Goal: Information Seeking & Learning: Learn about a topic

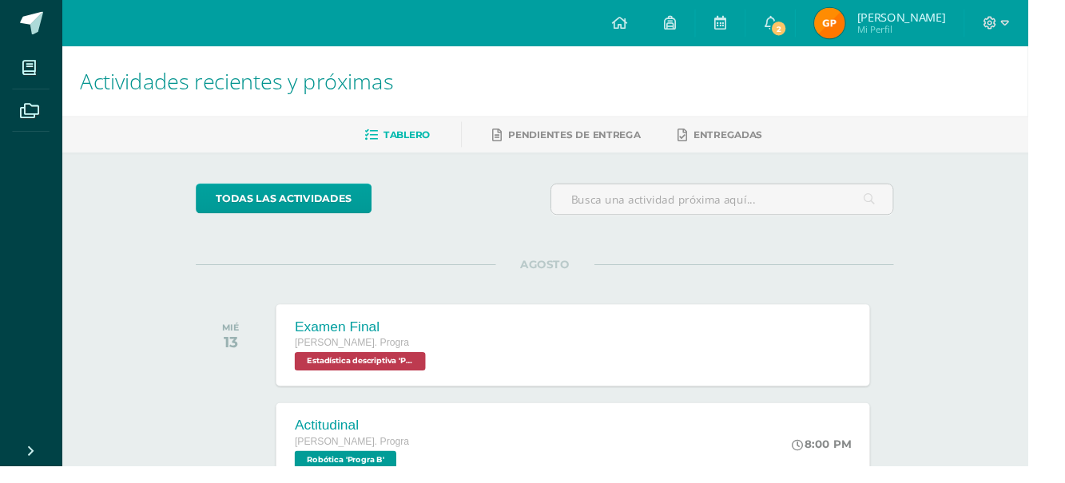
click at [824, 14] on link "2" at bounding box center [798, 24] width 51 height 48
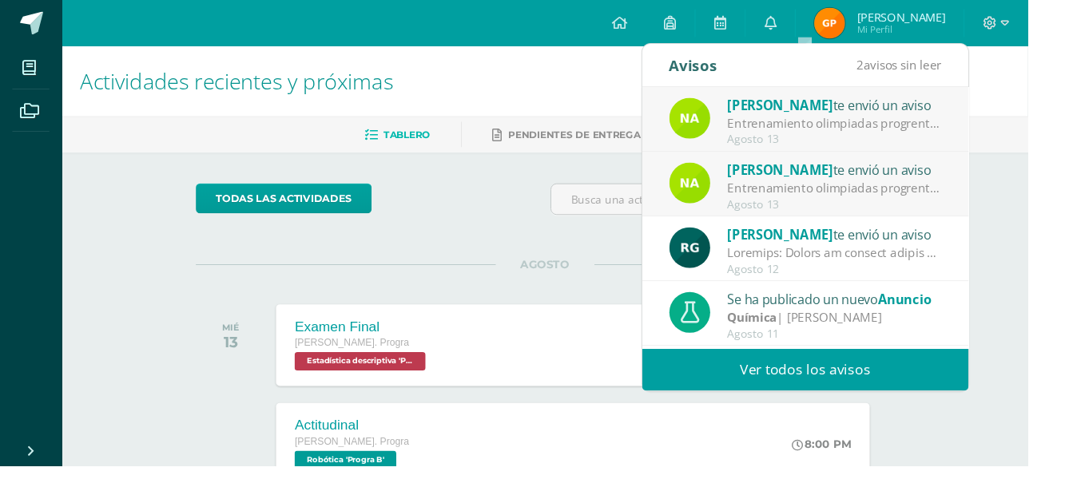
click at [941, 140] on div "Agosto 13" at bounding box center [865, 145] width 222 height 14
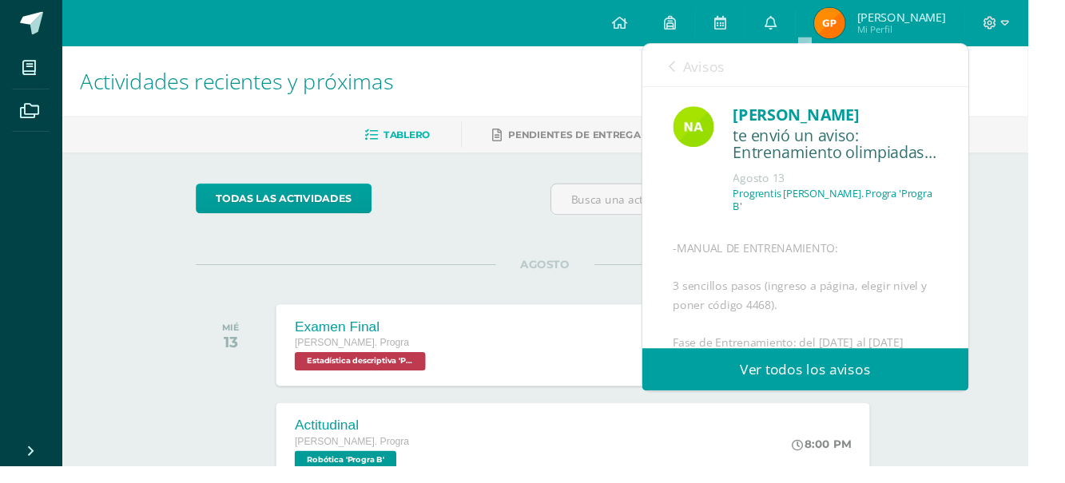
click at [729, 83] on link "Avisos" at bounding box center [723, 69] width 58 height 46
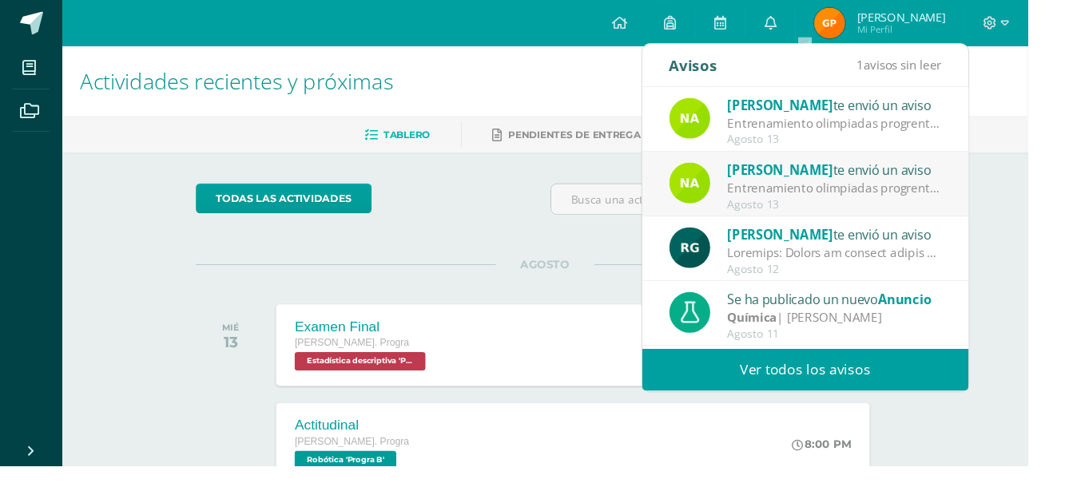
click at [826, 203] on div "Entrenamiento olimpiadas progrentis: -MANUAL DE ENTRENAMIENTO: 3 sencillos paso…" at bounding box center [865, 195] width 222 height 18
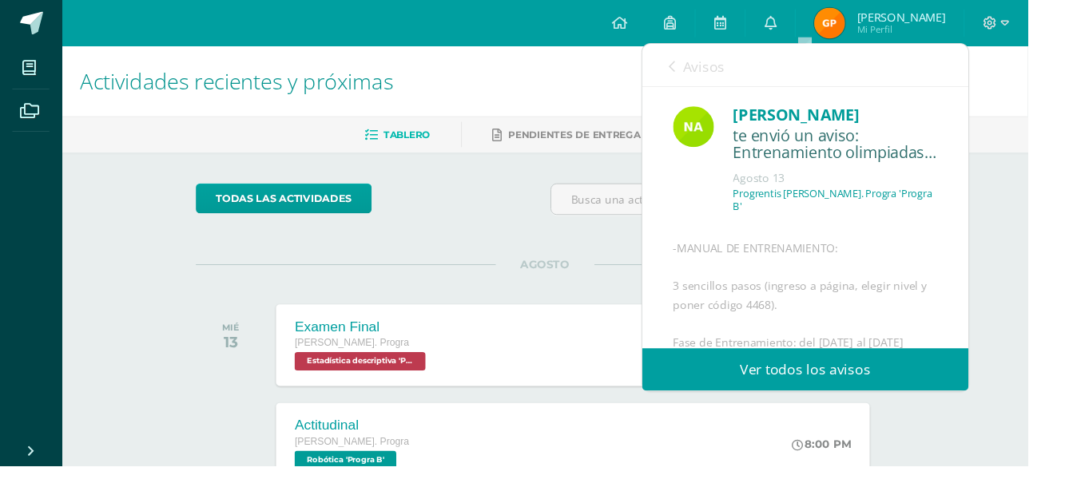
click at [747, 78] on link "Avisos" at bounding box center [723, 69] width 58 height 46
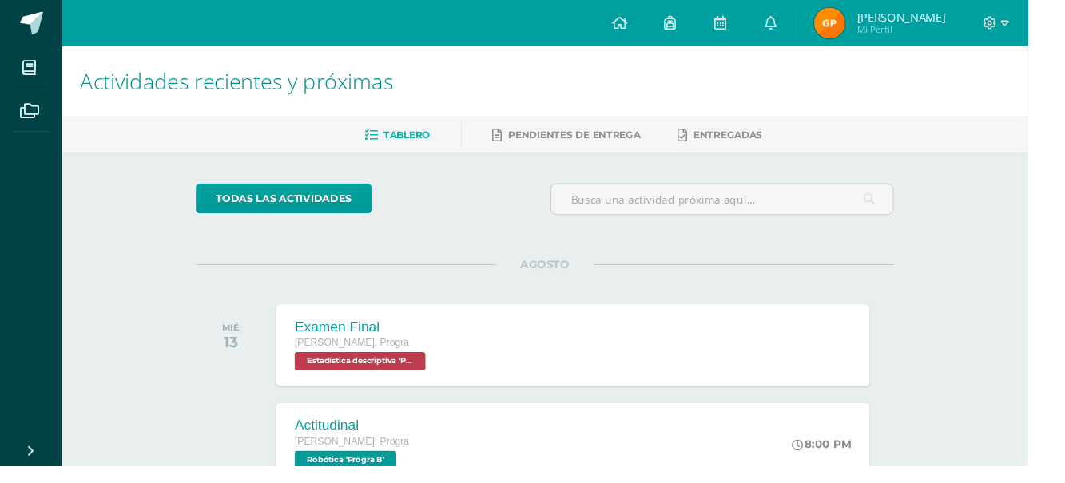
click at [32, 26] on span at bounding box center [33, 24] width 24 height 24
click at [35, 70] on icon at bounding box center [30, 70] width 14 height 16
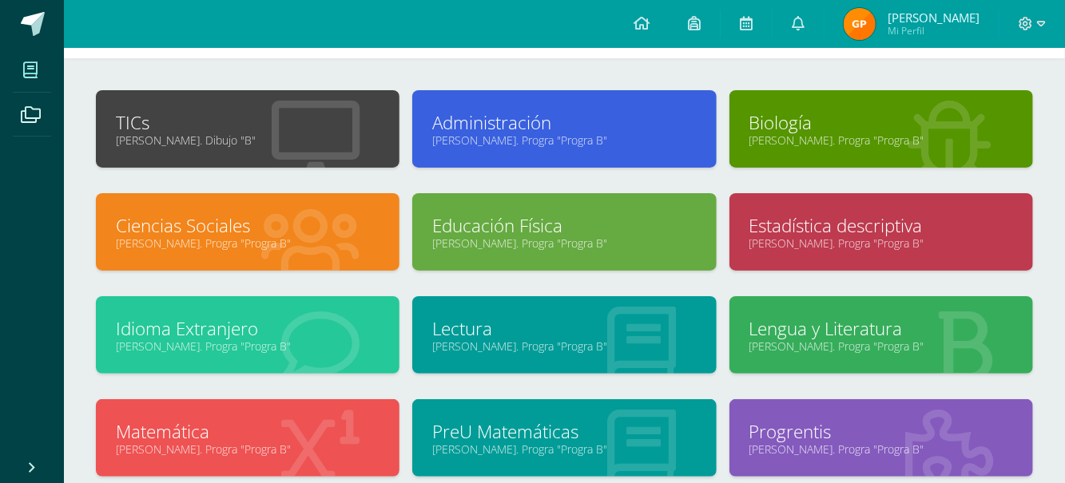
scroll to position [63, 0]
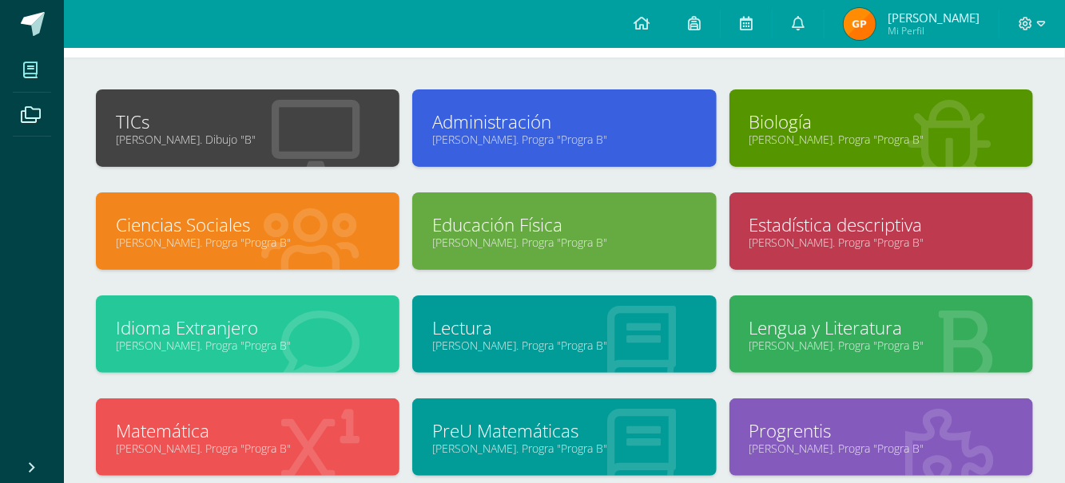
click at [989, 214] on link "Estadística descriptiva" at bounding box center [882, 225] width 264 height 25
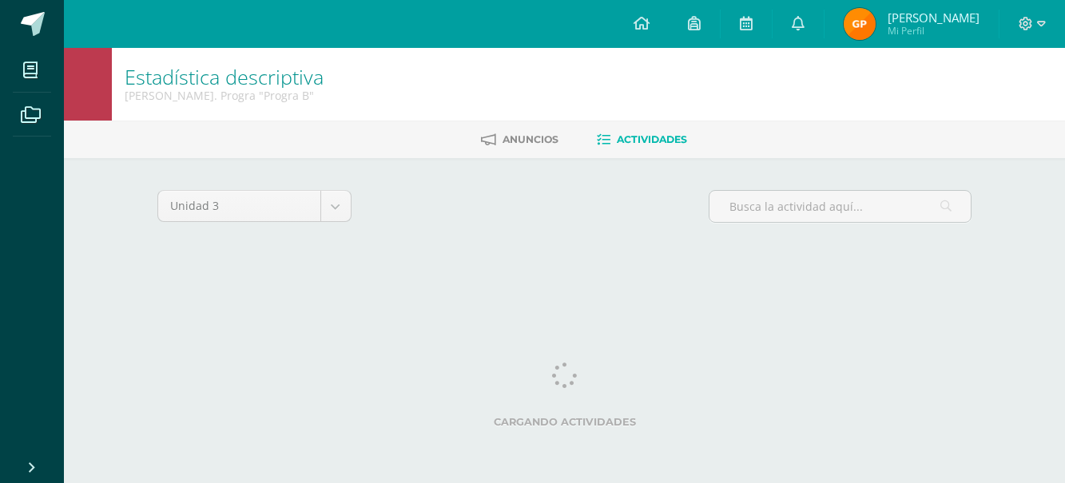
click at [1017, 233] on div "Estadística descriptiva [PERSON_NAME]. Progra "Progra B" [GEOGRAPHIC_DATA] Acti…" at bounding box center [564, 173] width 1001 height 250
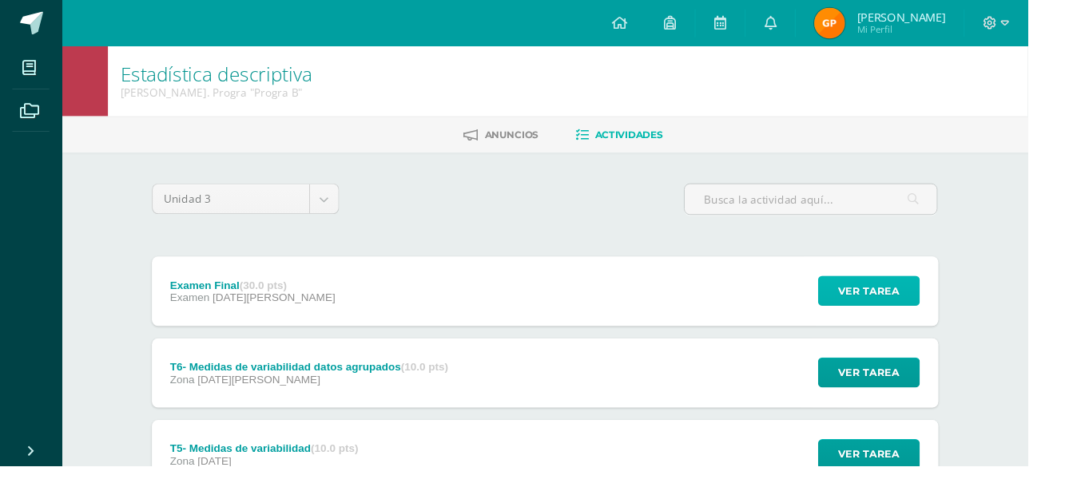
click at [897, 304] on span "Ver tarea" at bounding box center [901, 302] width 64 height 30
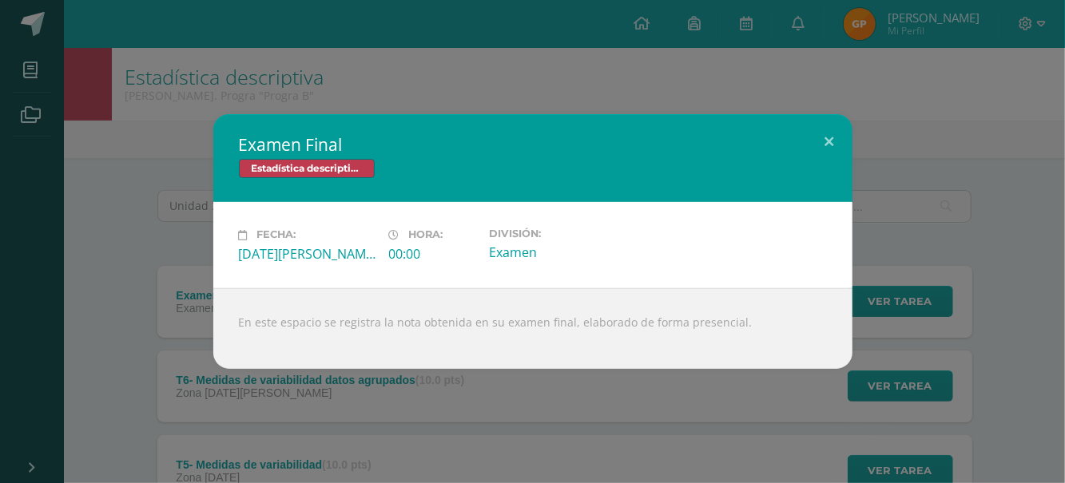
click at [920, 310] on div "Examen Final Estadística descriptiva Fecha: Miércoles 13 de Agosto Hora: 00:00 …" at bounding box center [532, 241] width 1052 height 254
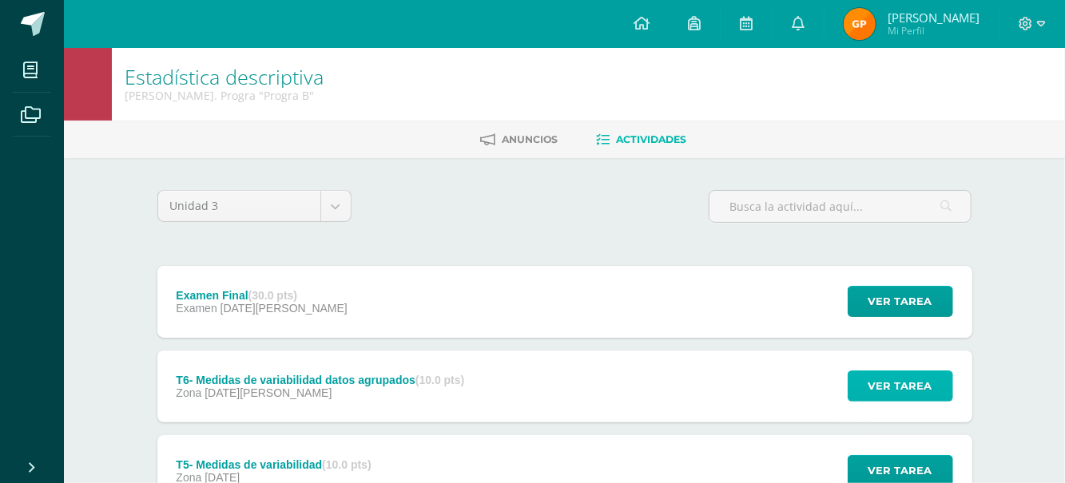
click at [949, 390] on button "Ver tarea" at bounding box center [900, 386] width 105 height 31
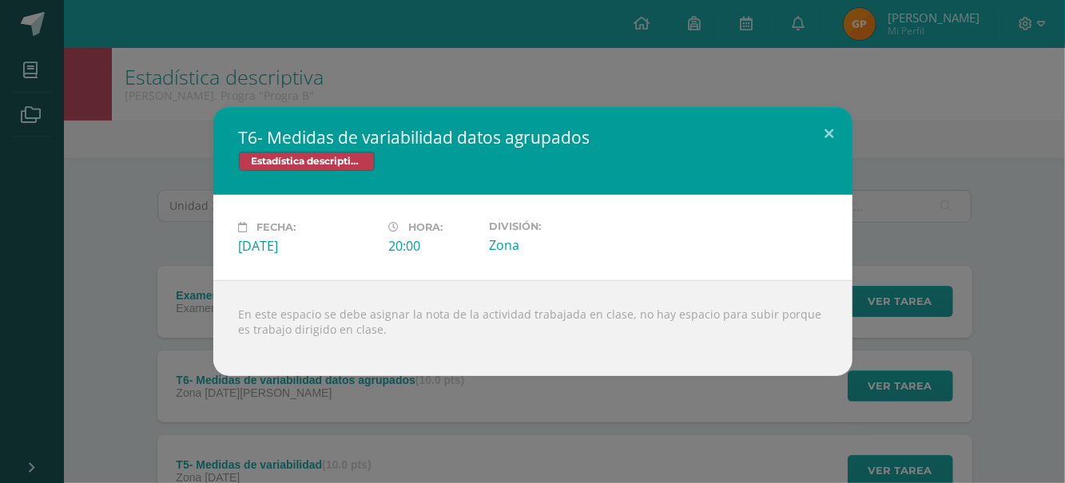
click at [923, 400] on div "T6- Medidas de variabilidad datos agrupados Estadística descriptiva Fecha: Miér…" at bounding box center [532, 241] width 1065 height 483
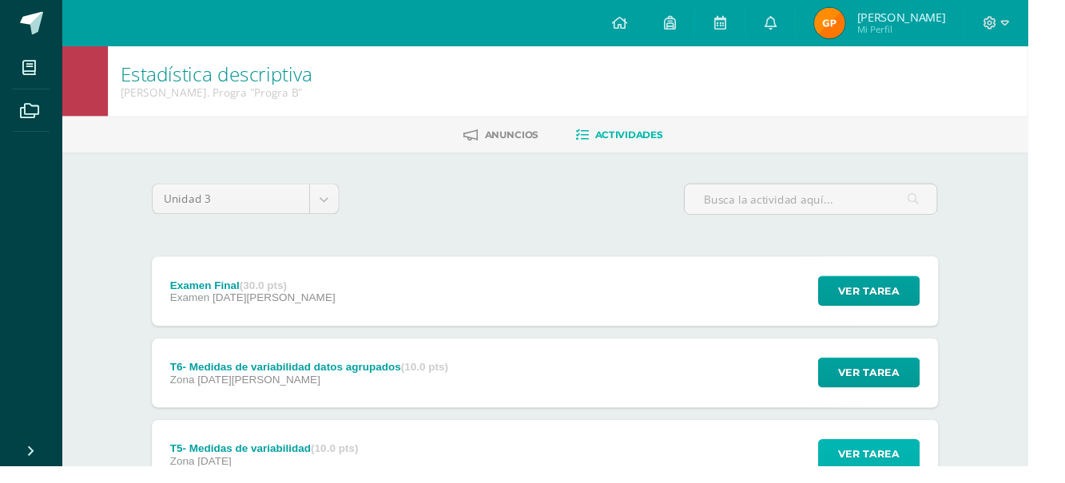
click at [913, 476] on span "Ver tarea" at bounding box center [901, 471] width 64 height 30
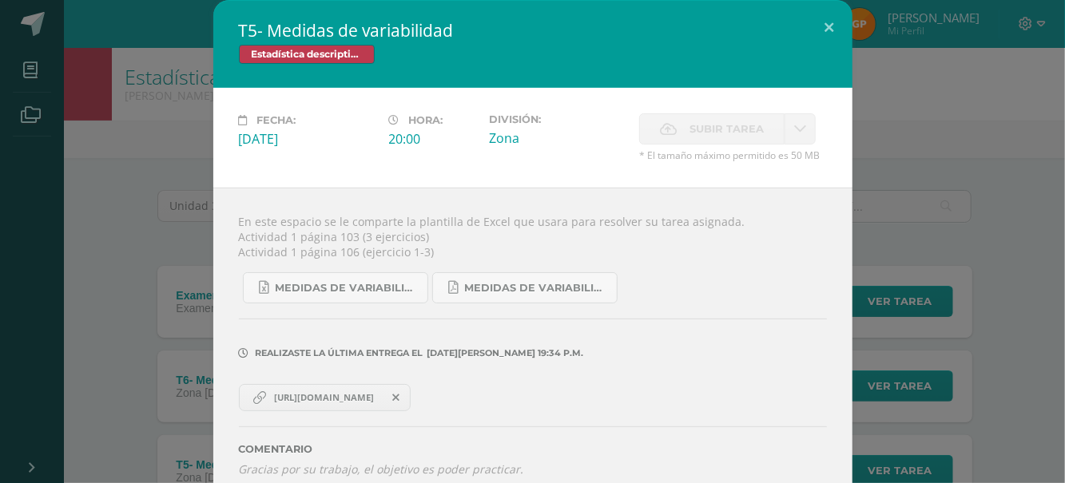
click at [372, 412] on link "https://docs.google.com/document/d/17hQ4lW68lJbhFSCU62PspCYD7dhIYawDJEAbyb9-U-o…" at bounding box center [325, 397] width 173 height 27
click at [930, 197] on div "T5- Medidas de variabilidad Estadística descriptiva Fecha: Miércoles 23 de Juli…" at bounding box center [532, 251] width 1052 height 503
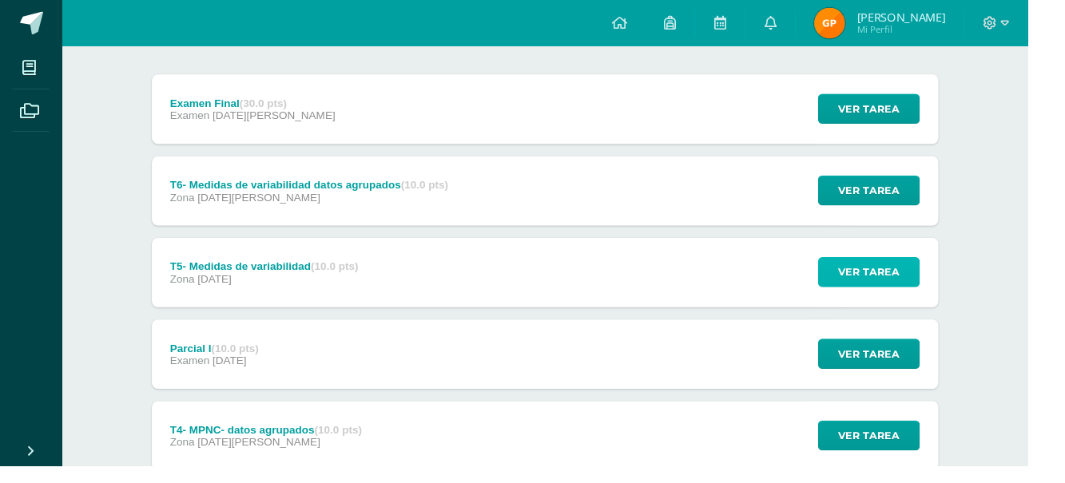
scroll to position [188, 0]
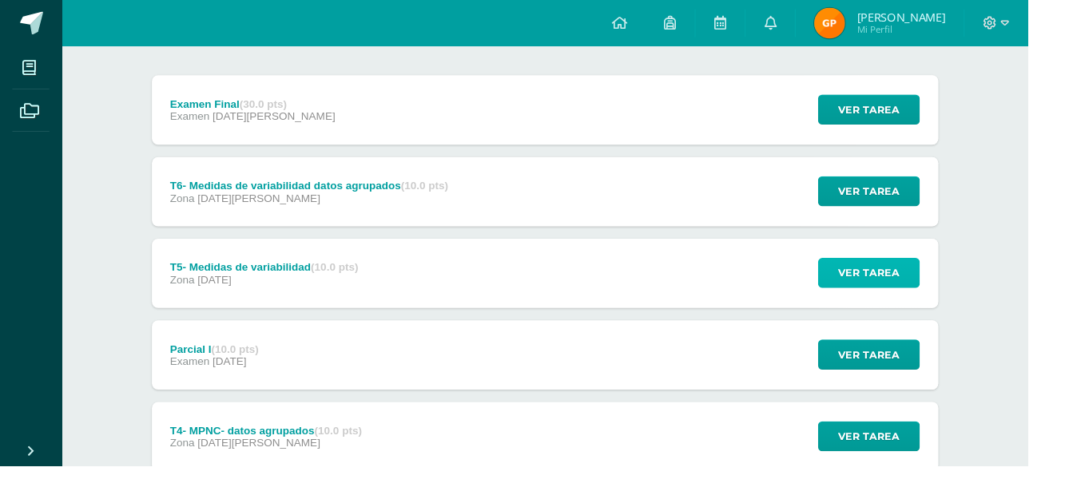
click at [853, 296] on button "Ver tarea" at bounding box center [900, 283] width 105 height 31
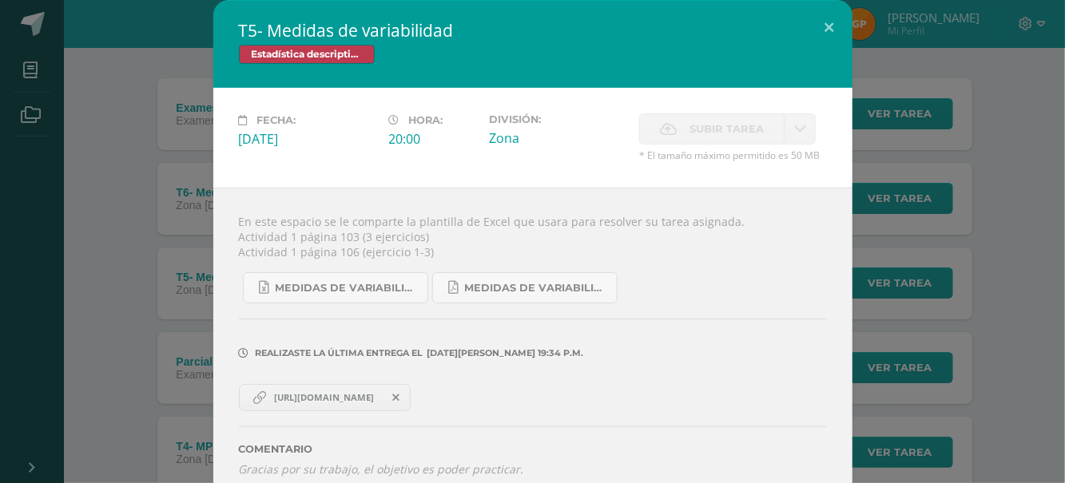
click at [932, 209] on div "T5- Medidas de variabilidad Estadística descriptiva Fecha: Miércoles 23 de Juli…" at bounding box center [532, 251] width 1052 height 503
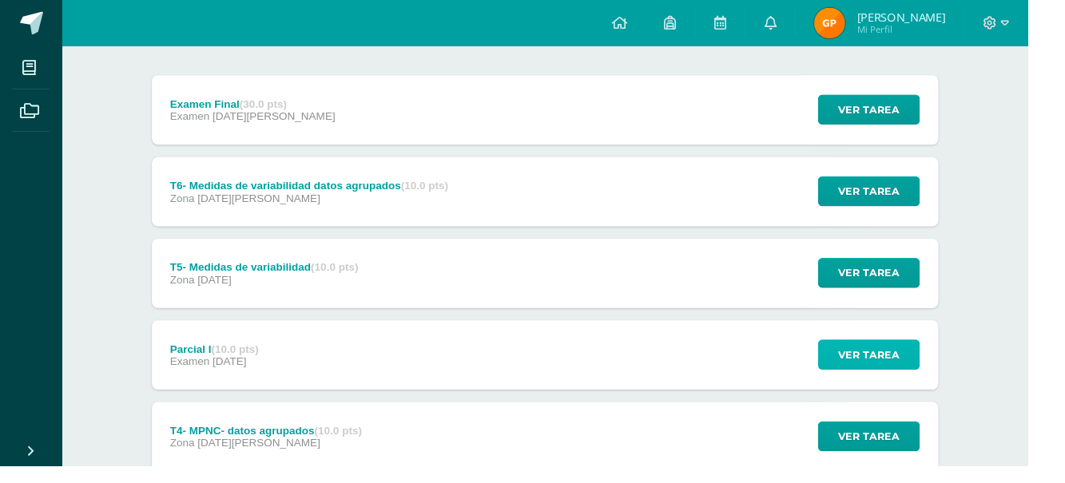
click at [919, 364] on span "Ver tarea" at bounding box center [901, 368] width 64 height 30
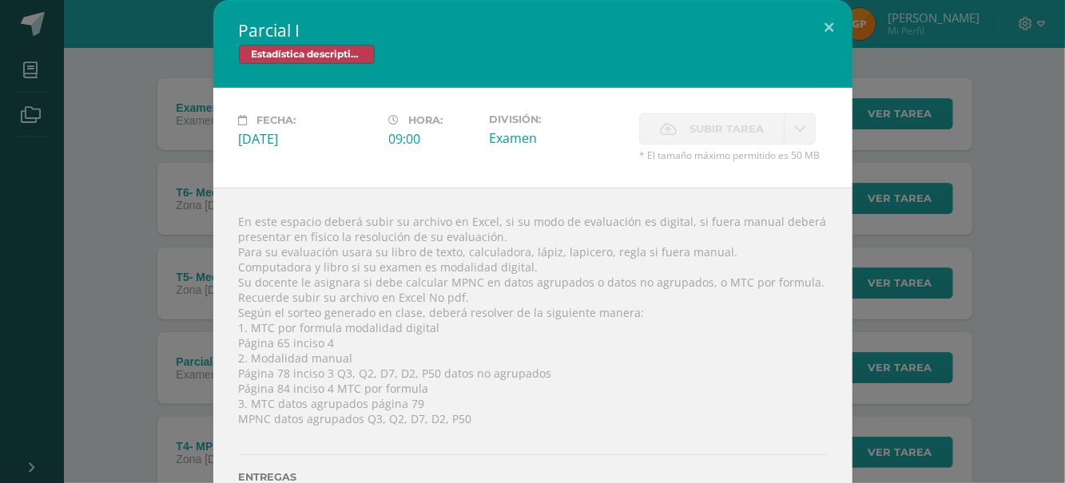
click at [932, 308] on div "Parcial I Estadística descriptiva Fecha: Miércoles 23 de Julio Hora: 09:00 Divi…" at bounding box center [532, 273] width 1052 height 547
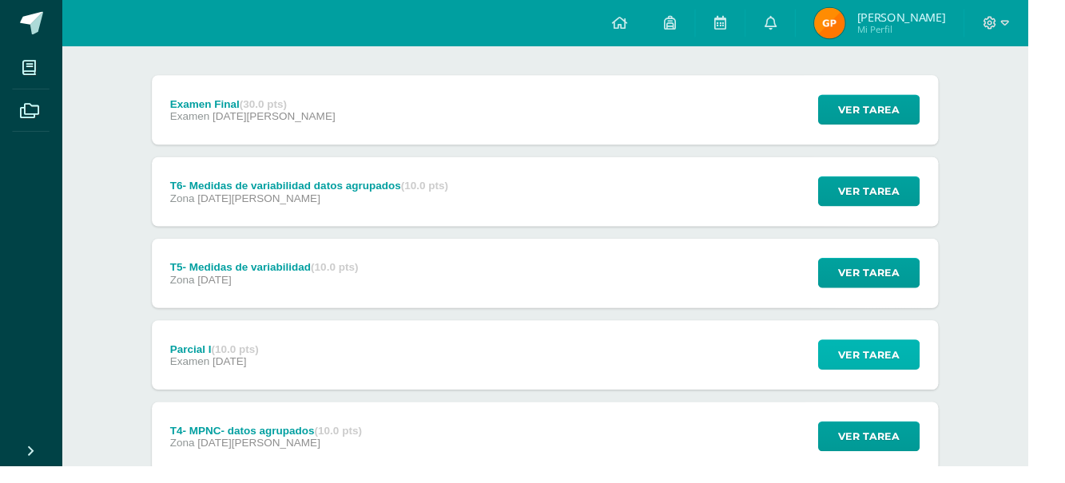
click at [951, 376] on button "Ver tarea" at bounding box center [900, 367] width 105 height 31
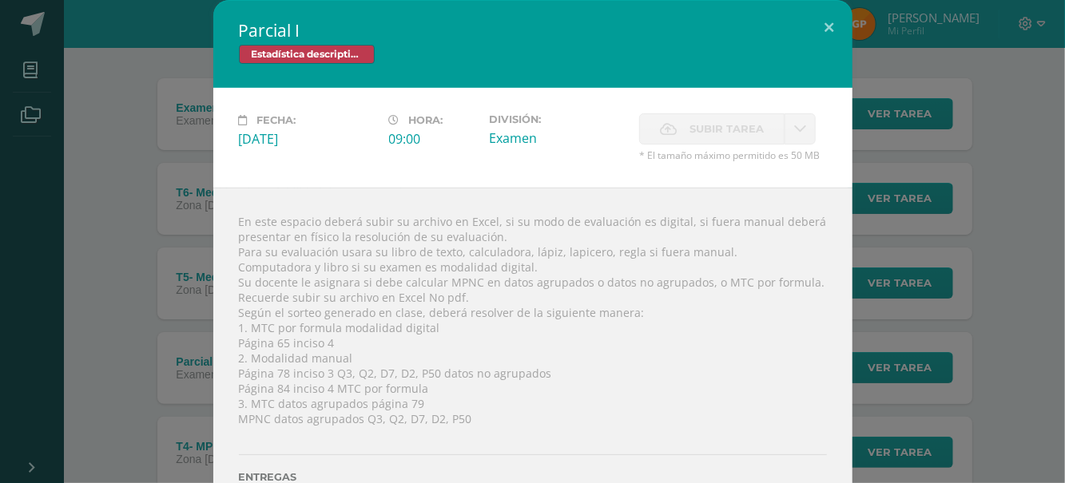
click at [931, 338] on div "Parcial I Estadística descriptiva Fecha: Miércoles 23 de Julio Hora: 09:00 Divi…" at bounding box center [532, 273] width 1052 height 547
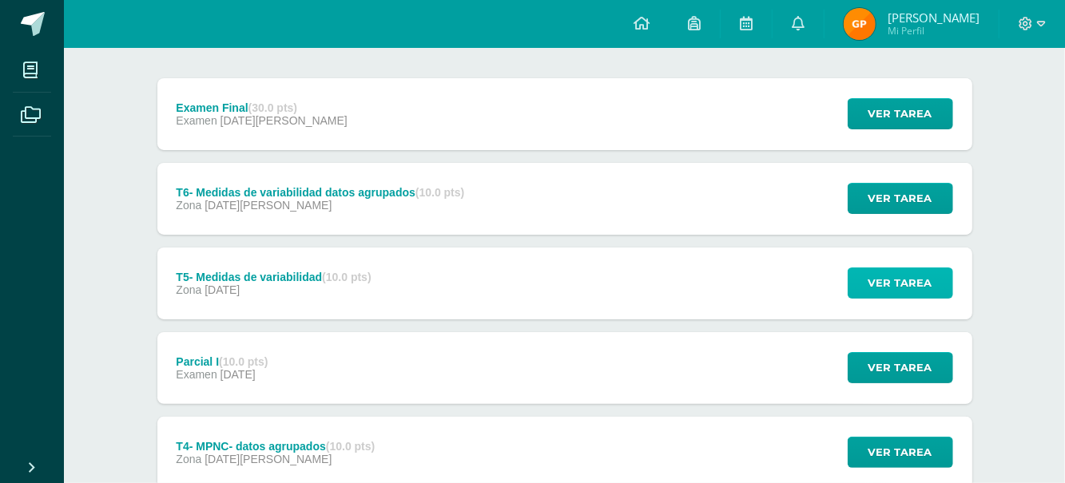
click at [935, 287] on button "Ver tarea" at bounding box center [900, 283] width 105 height 31
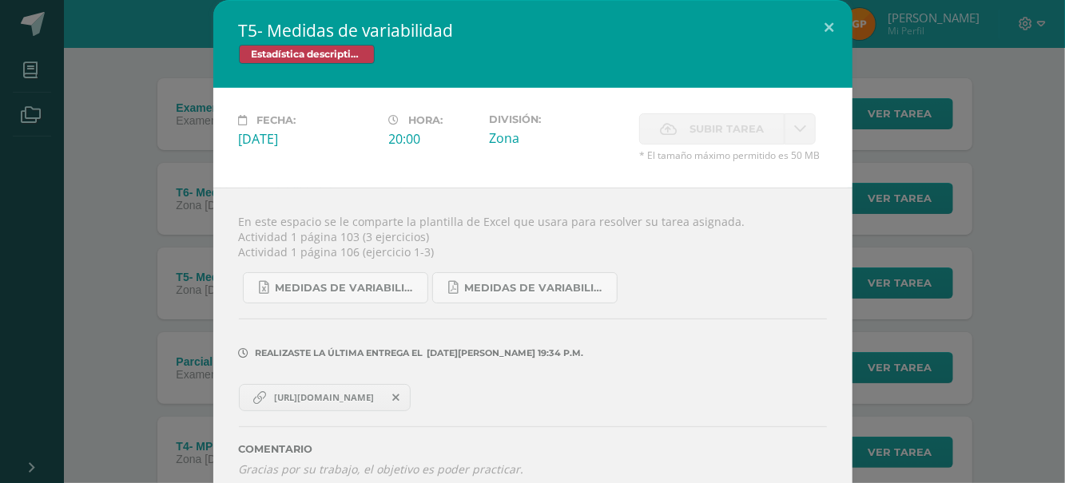
click at [944, 278] on div "T5- Medidas de variabilidad Estadística descriptiva Fecha: Miércoles 23 de Juli…" at bounding box center [532, 251] width 1052 height 503
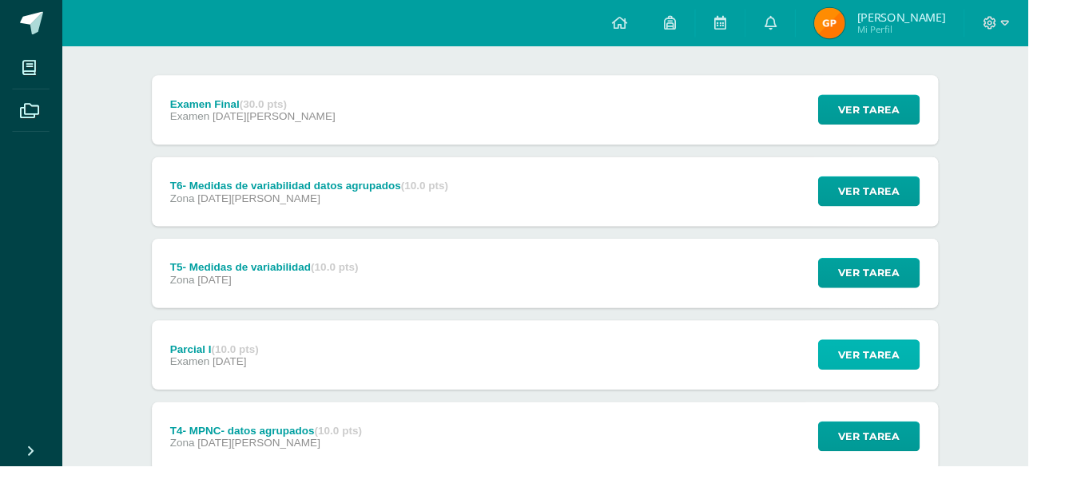
click at [937, 379] on button "Ver tarea" at bounding box center [900, 367] width 105 height 31
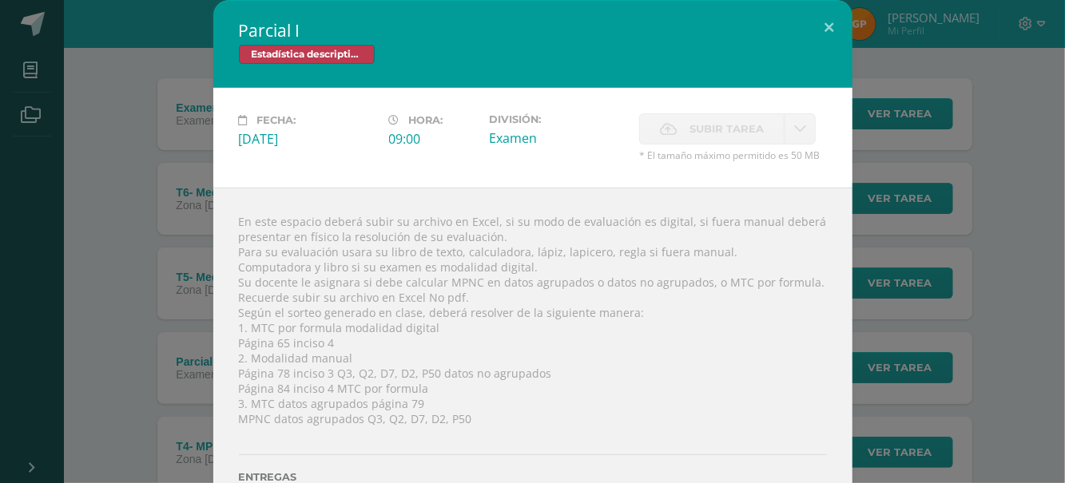
click at [933, 363] on div "Parcial I Estadística descriptiva Fecha: Miércoles 23 de Julio Hora: 09:00 Divi…" at bounding box center [532, 273] width 1052 height 547
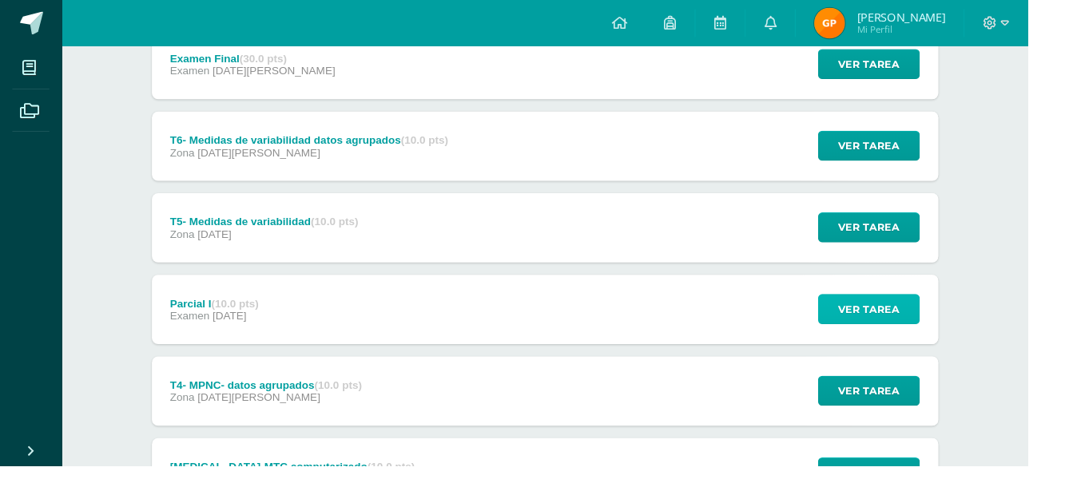
scroll to position [241, 0]
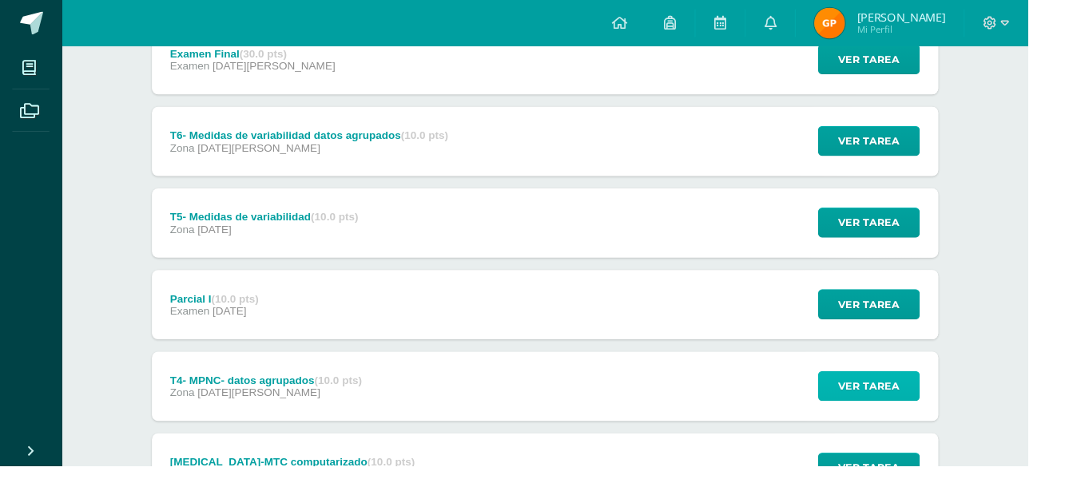
click at [950, 396] on button "Ver tarea" at bounding box center [900, 399] width 105 height 31
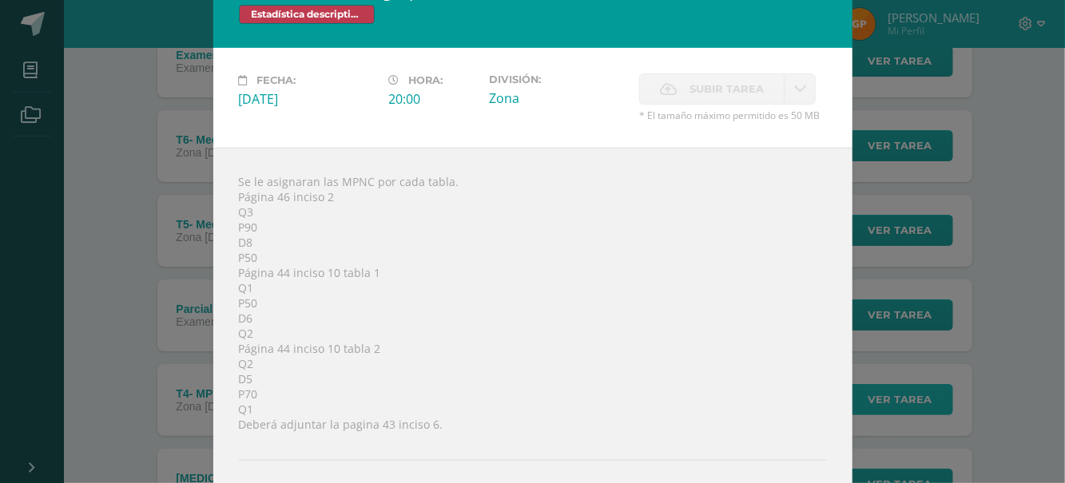
scroll to position [38, 0]
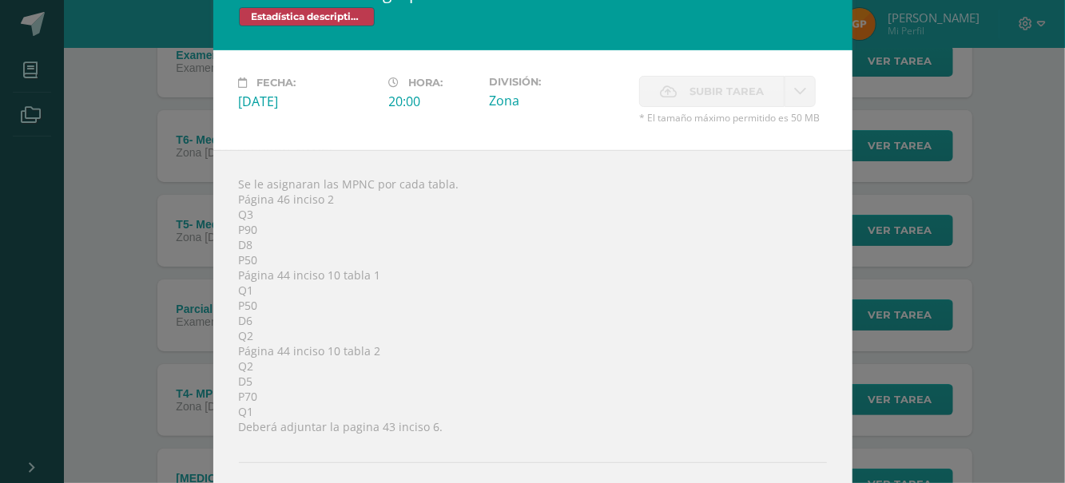
click at [952, 316] on div "T4- MPNC- datos agrupados Estadística descriptiva Fecha: Miércoles 16 de Julio …" at bounding box center [532, 303] width 1052 height 682
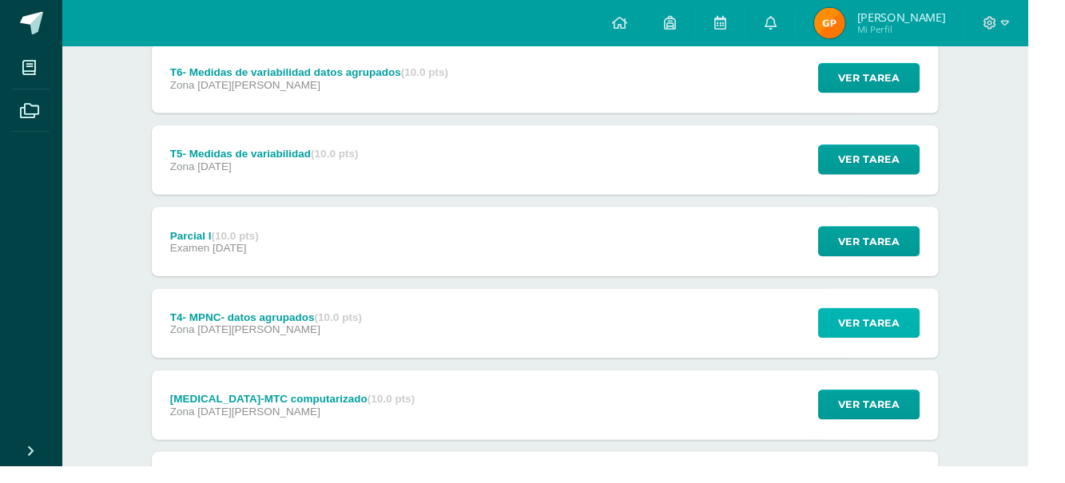
scroll to position [307, 0]
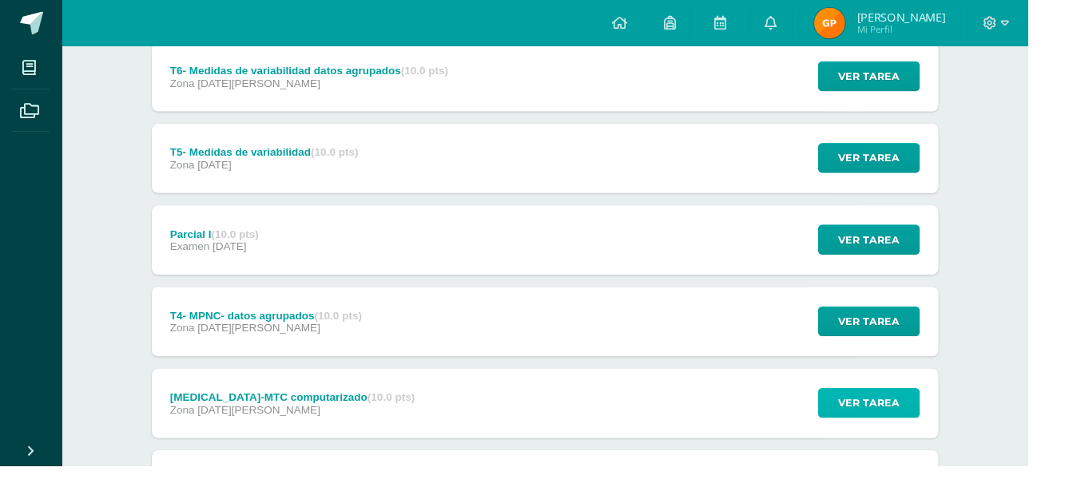
click at [909, 428] on span "Ver tarea" at bounding box center [901, 419] width 64 height 30
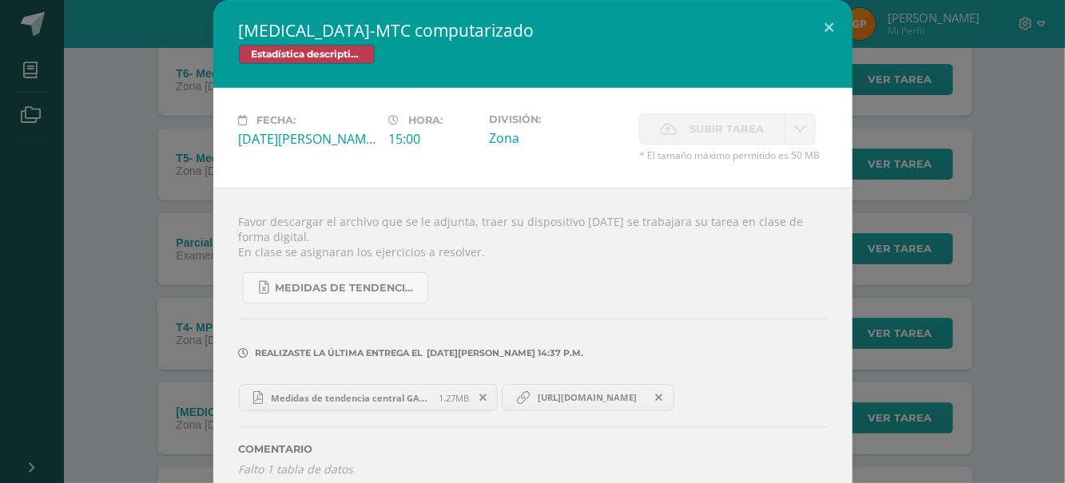
click at [933, 379] on div "T3-MTC computarizado Estadística descriptiva Fecha: Miércoles 09 de Julio Hora:…" at bounding box center [532, 251] width 1052 height 503
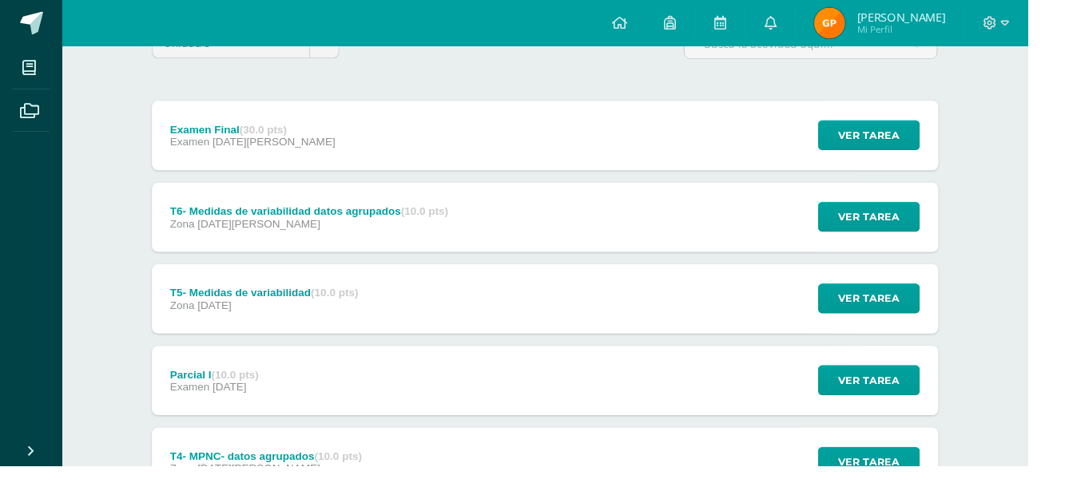
scroll to position [0, 0]
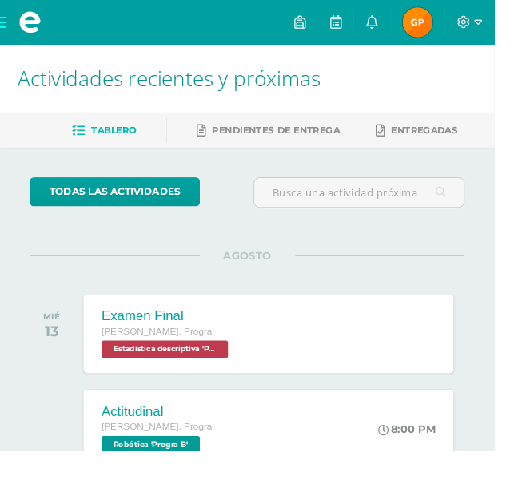
click at [5, 16] on span at bounding box center [32, 24] width 64 height 48
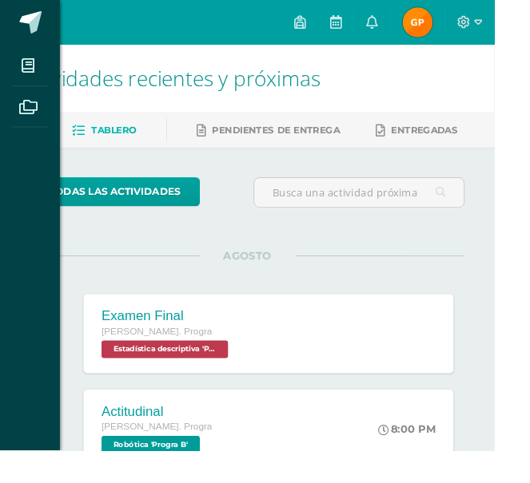
click at [30, 115] on icon at bounding box center [31, 115] width 20 height 16
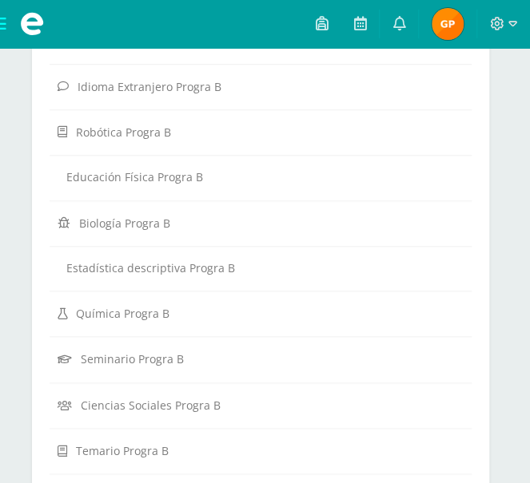
scroll to position [388, 0]
click at [240, 265] on link "Estadística descriptiva Progra B" at bounding box center [261, 267] width 406 height 28
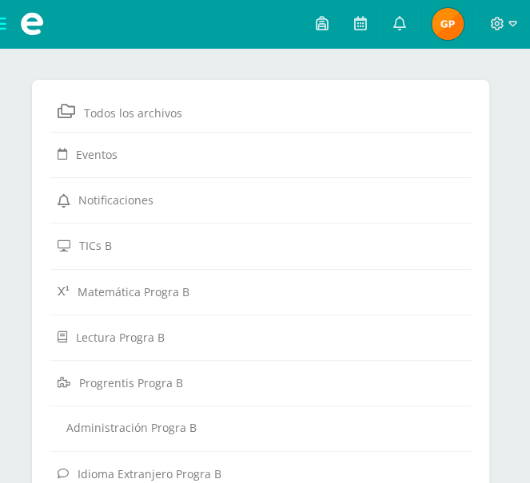
click at [8, 21] on span at bounding box center [32, 24] width 64 height 48
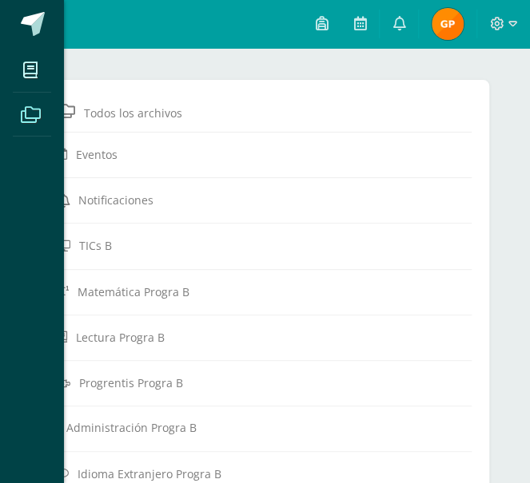
click at [34, 78] on icon at bounding box center [30, 70] width 14 height 16
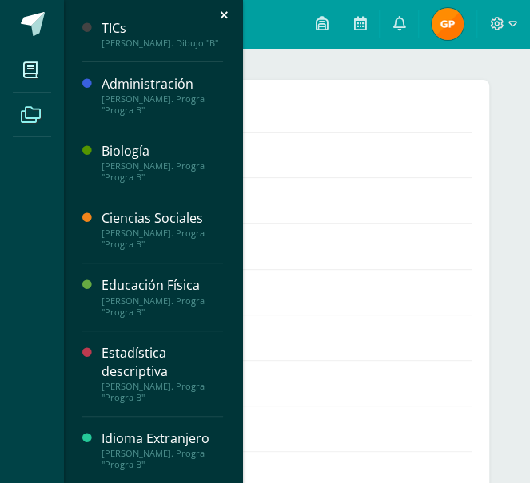
click at [137, 361] on div "Estadística descriptiva" at bounding box center [161, 362] width 121 height 37
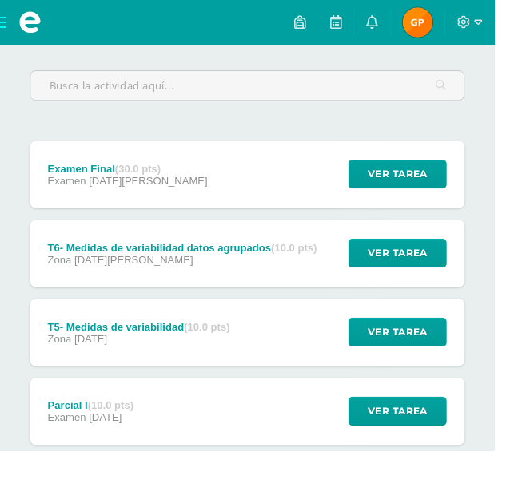
scroll to position [177, 0]
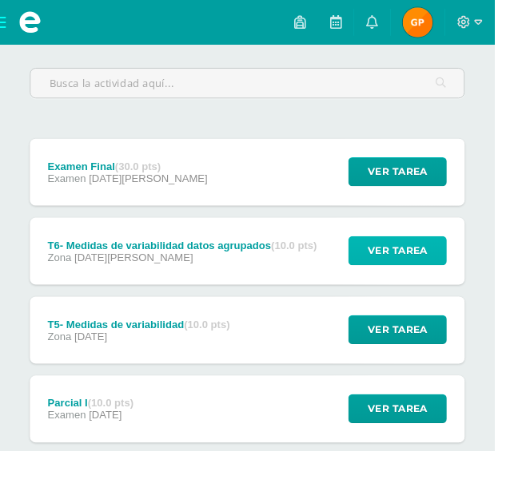
click at [435, 274] on span "Ver tarea" at bounding box center [426, 269] width 64 height 30
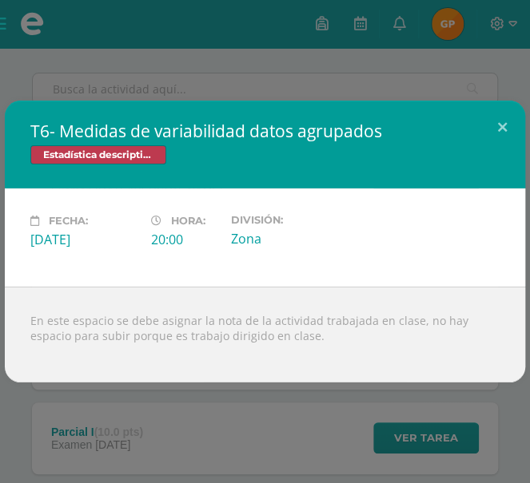
click at [213, 447] on div "T6- Medidas de variabilidad datos agrupados Estadística descriptiva Fecha: Miér…" at bounding box center [265, 241] width 530 height 483
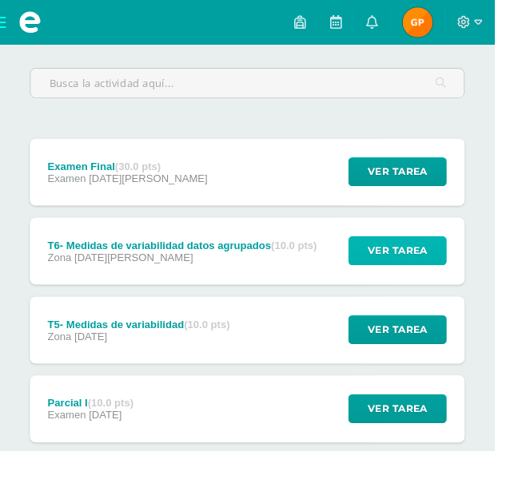
scroll to position [186, 0]
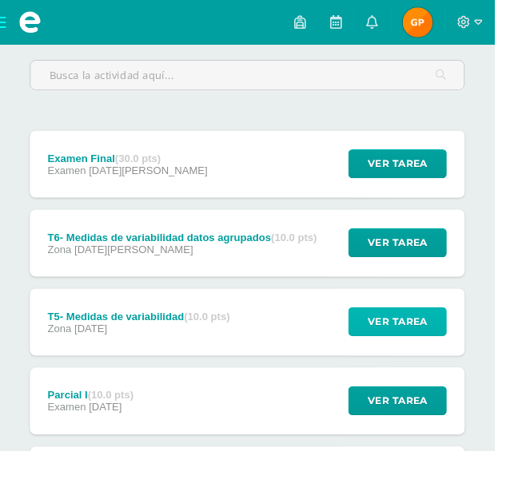
click at [444, 336] on span "Ver tarea" at bounding box center [426, 345] width 64 height 30
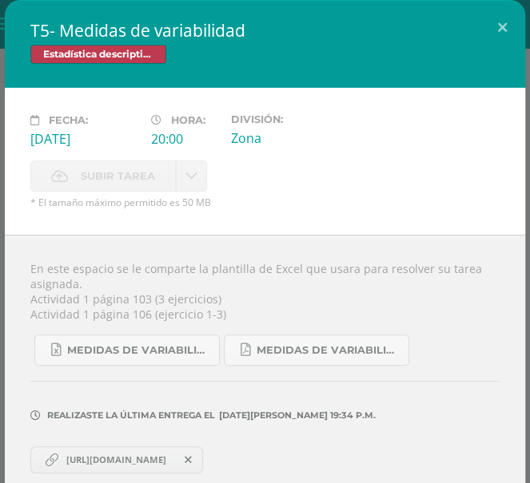
scroll to position [3, 0]
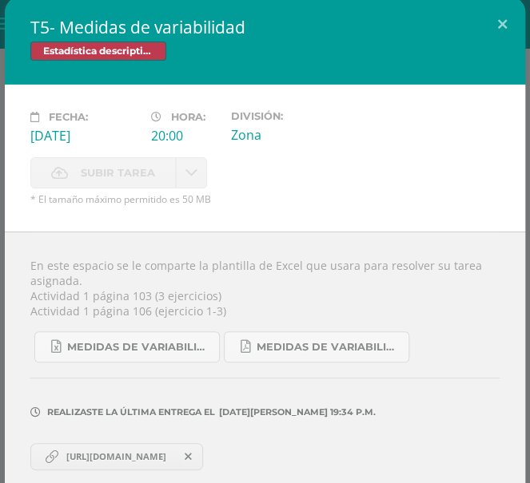
click at [99, 457] on span "https://docs.google.com/document/d/17hQ4lW68lJbhFSCU62PspCYD7dhIYawDJEAbyb9-U-o…" at bounding box center [116, 457] width 116 height 13
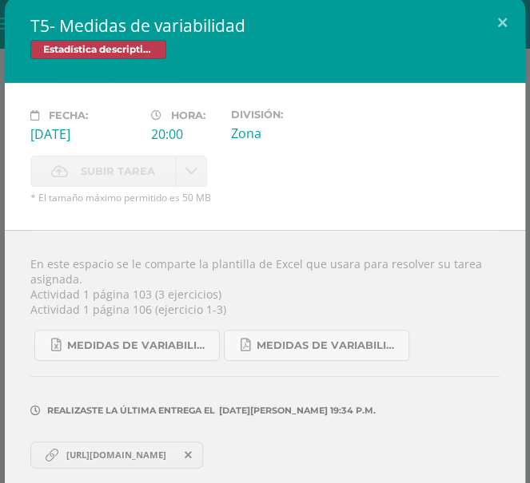
scroll to position [0, 0]
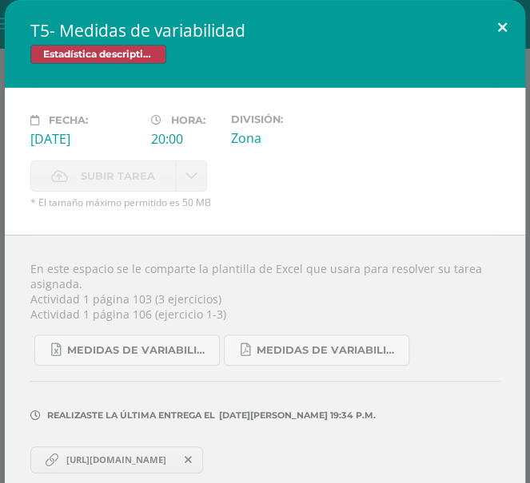
click at [491, 24] on button at bounding box center [502, 27] width 46 height 54
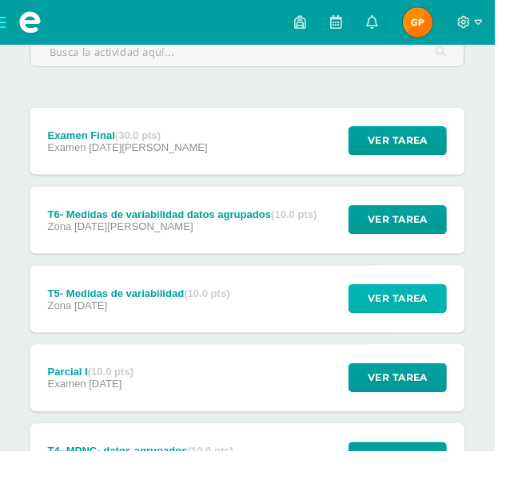
scroll to position [233, 0]
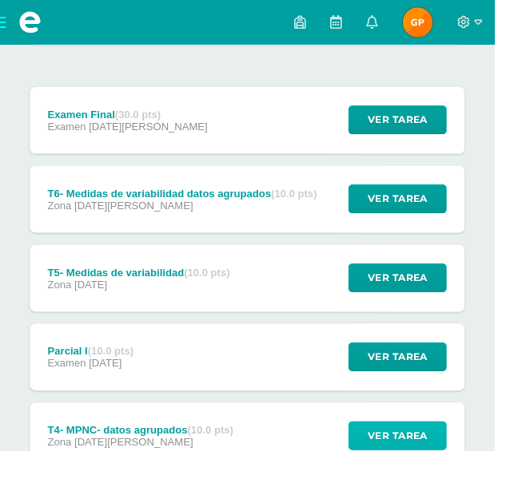
click at [384, 478] on button "Ver tarea" at bounding box center [425, 467] width 105 height 31
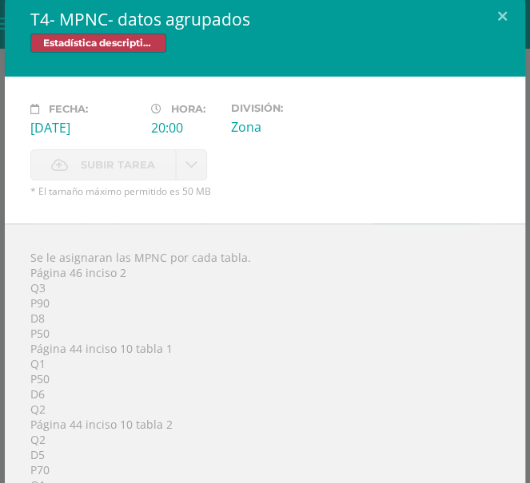
scroll to position [0, 0]
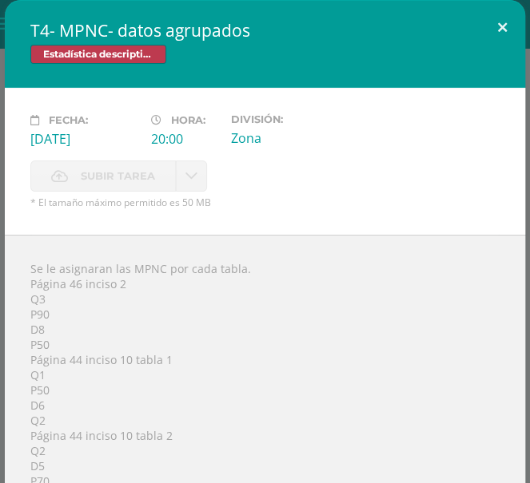
click at [498, 16] on button at bounding box center [502, 27] width 46 height 54
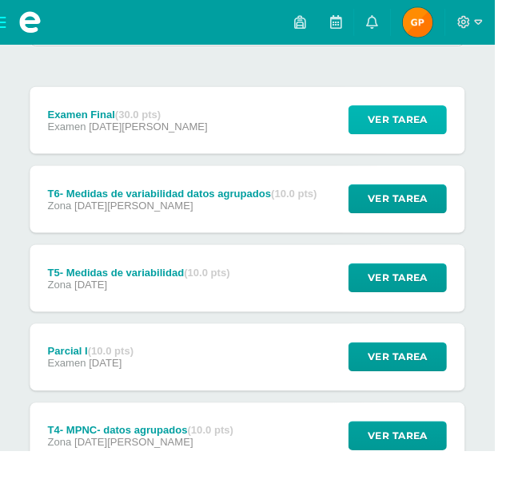
click at [443, 123] on span "Ver tarea" at bounding box center [426, 128] width 64 height 30
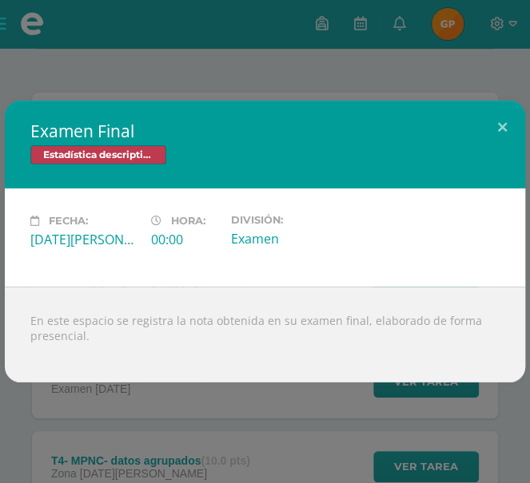
click at [416, 73] on div "Examen Final Estadística descriptiva Fecha: Miércoles 13 de Agosto Hora: 00:00 …" at bounding box center [265, 241] width 530 height 483
